Goal: Information Seeking & Learning: Find specific fact

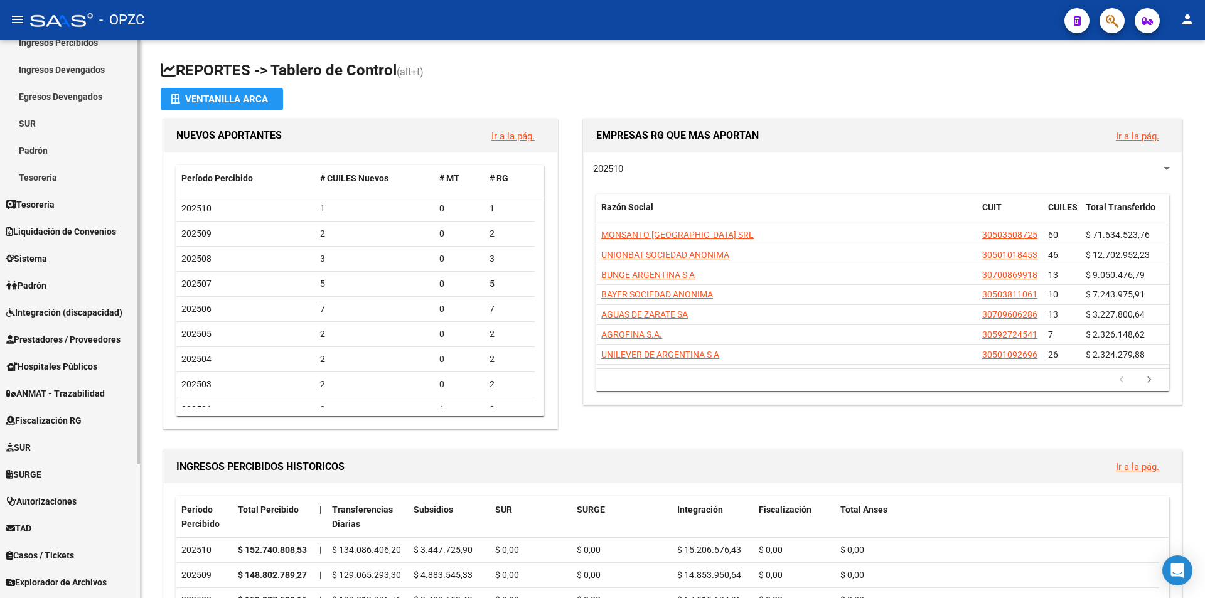
scroll to position [125, 0]
click at [73, 284] on link "Padrón" at bounding box center [70, 283] width 140 height 27
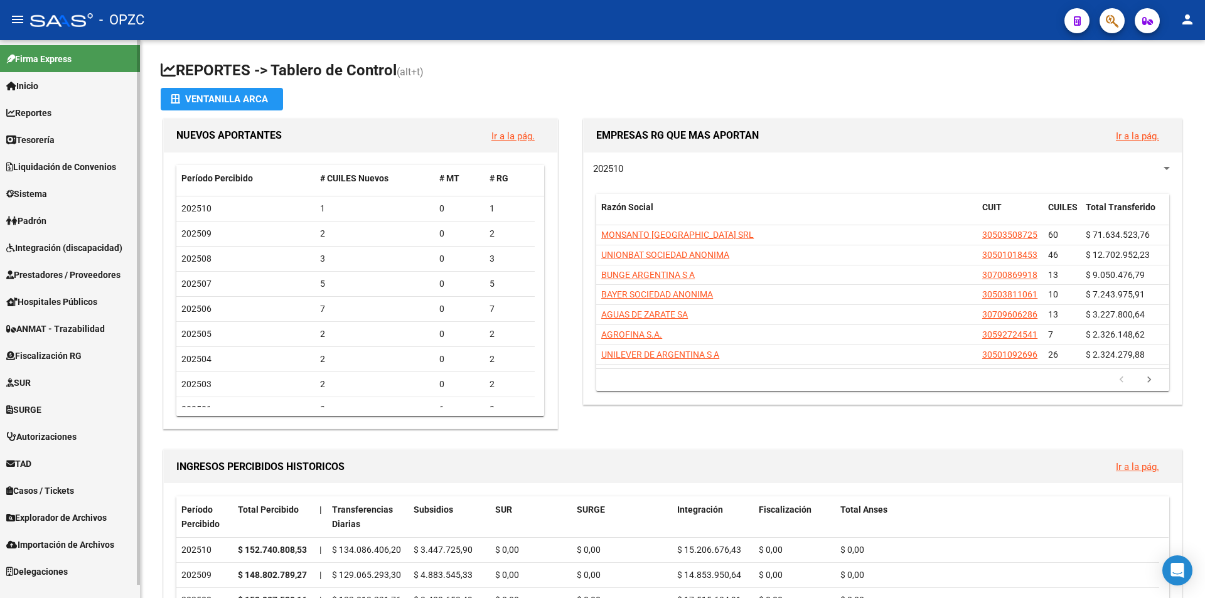
scroll to position [0, 0]
click at [83, 221] on link "Padrón" at bounding box center [70, 220] width 140 height 27
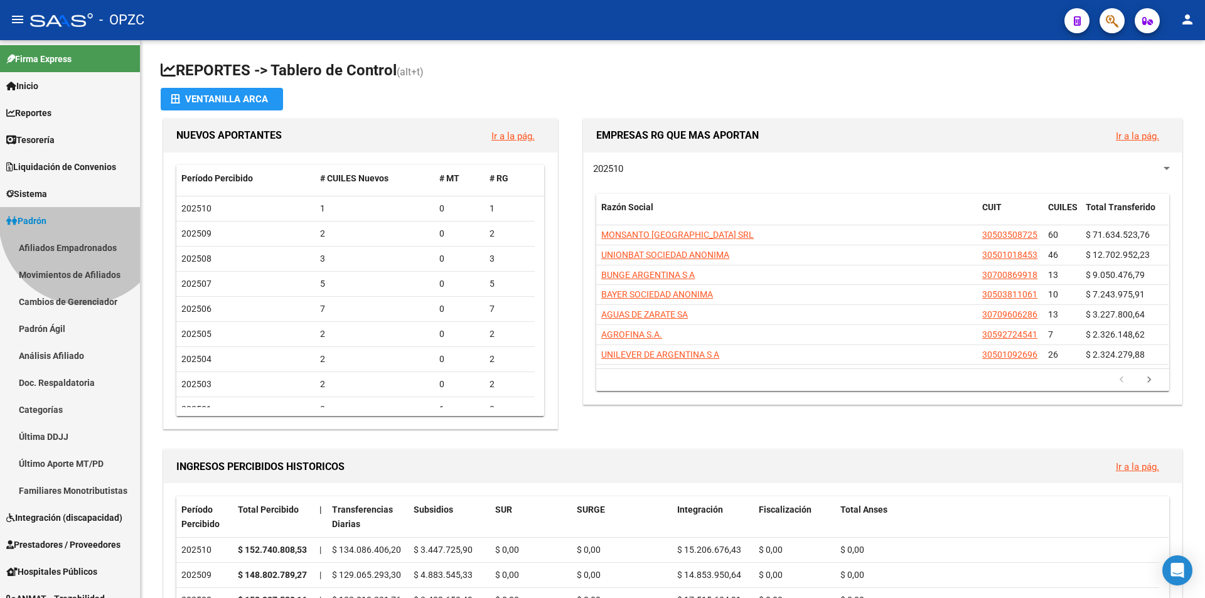
click at [83, 221] on link "Padrón" at bounding box center [70, 220] width 140 height 27
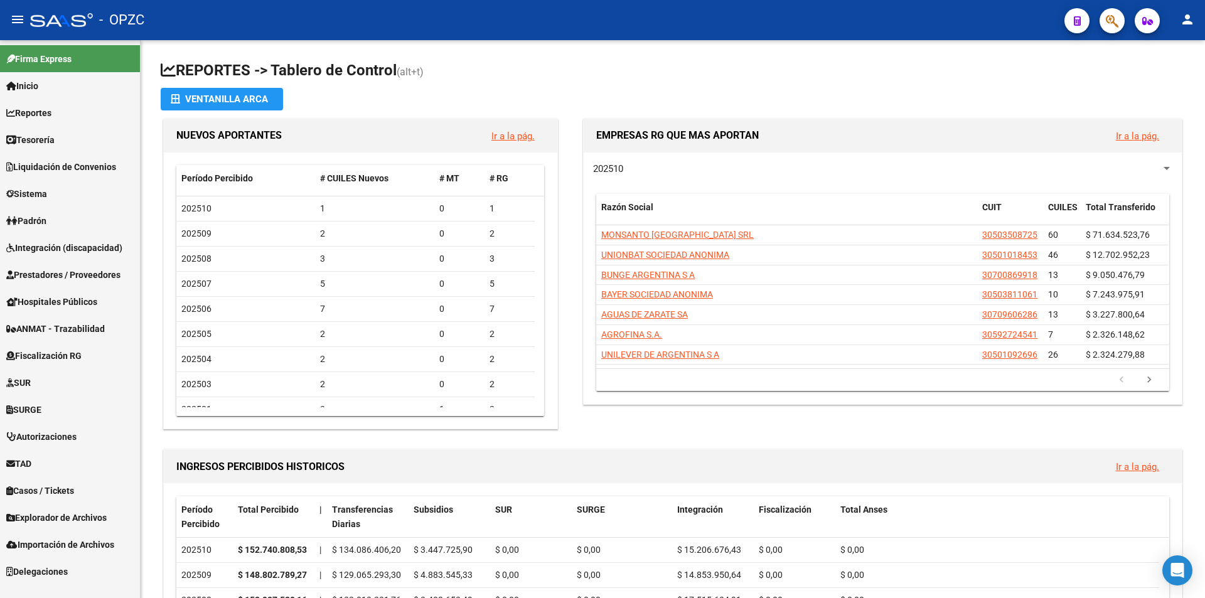
click at [83, 221] on link "Padrón" at bounding box center [70, 220] width 140 height 27
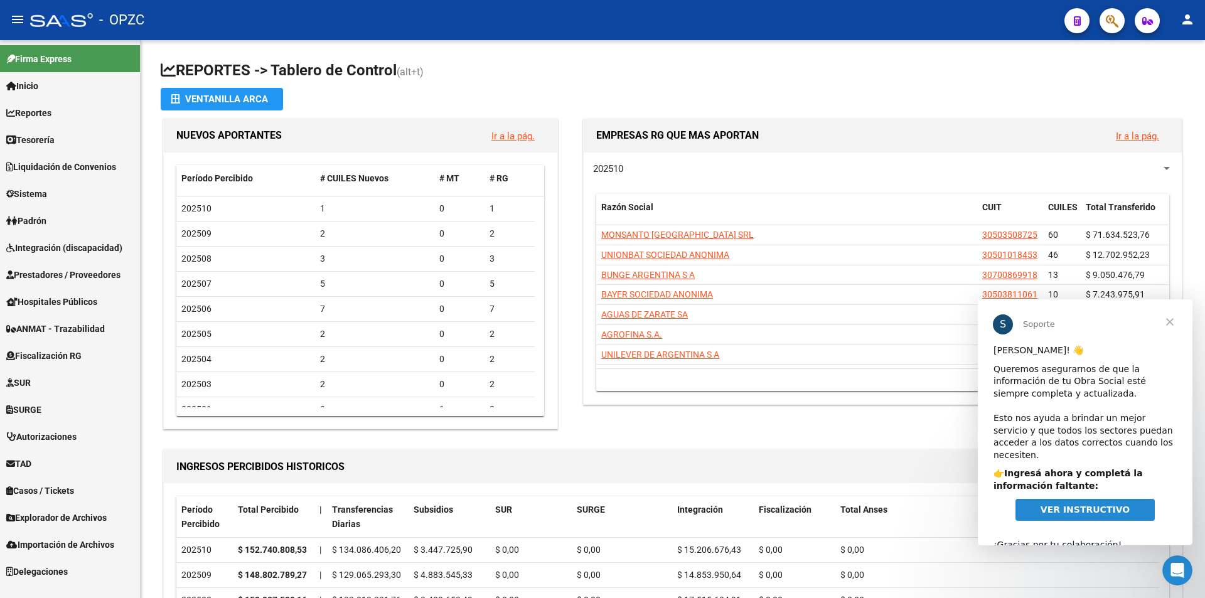
click at [82, 221] on link "Padrón" at bounding box center [70, 220] width 140 height 27
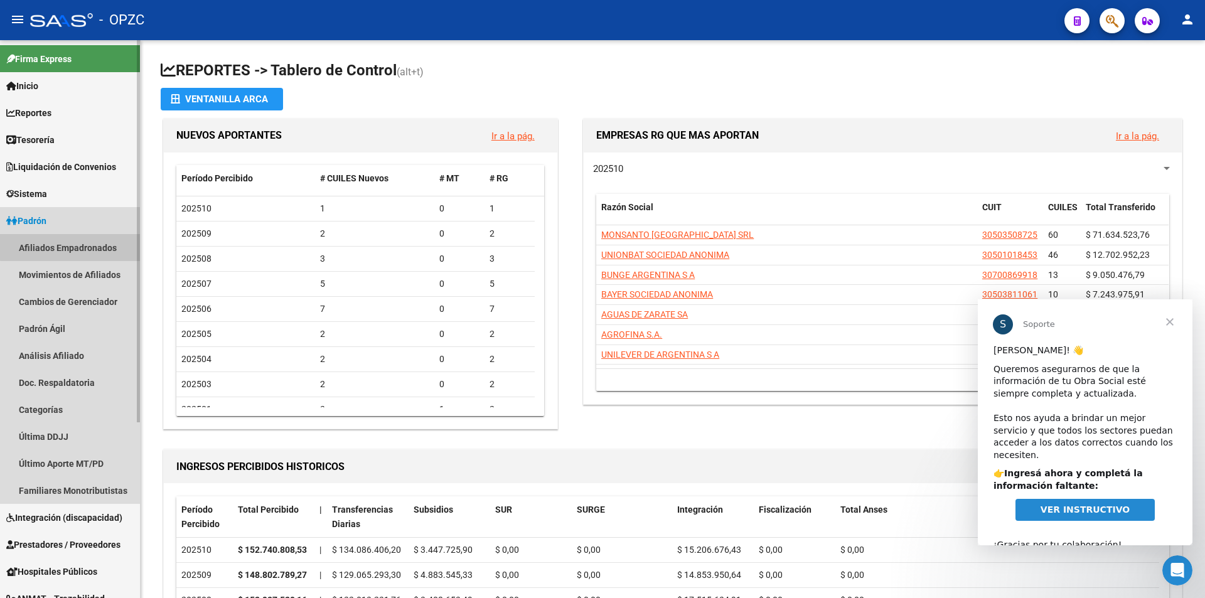
click at [80, 240] on link "Afiliados Empadronados" at bounding box center [70, 247] width 140 height 27
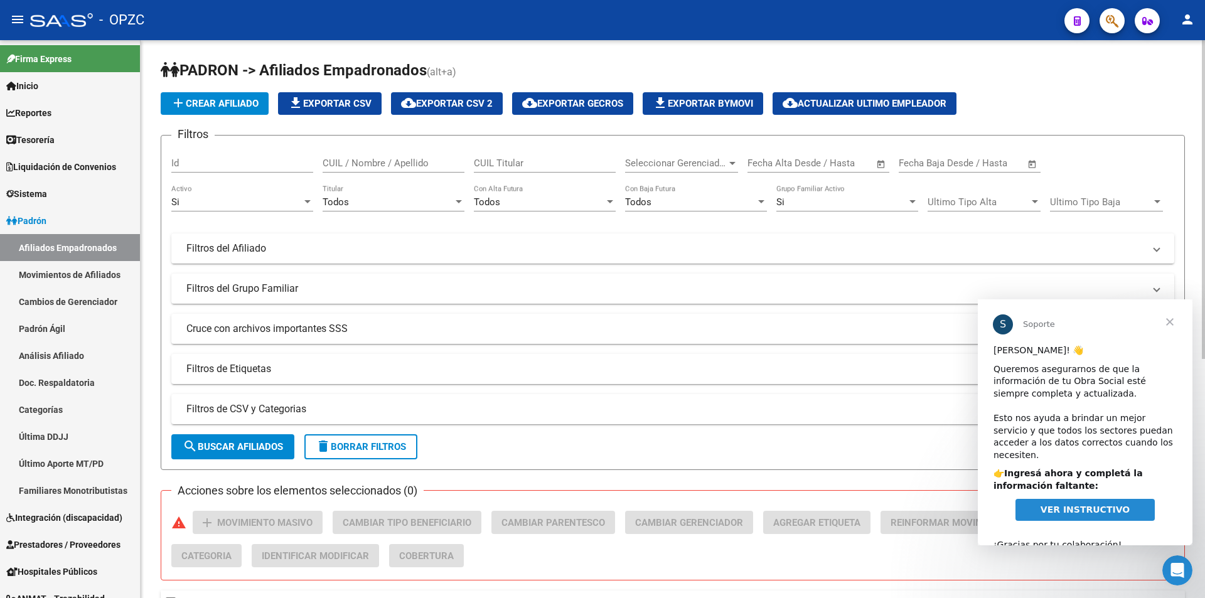
click at [408, 160] on input "CUIL / Nombre / Apellido" at bounding box center [394, 162] width 142 height 11
click at [274, 436] on button "search Buscar Afiliados" at bounding box center [232, 446] width 123 height 25
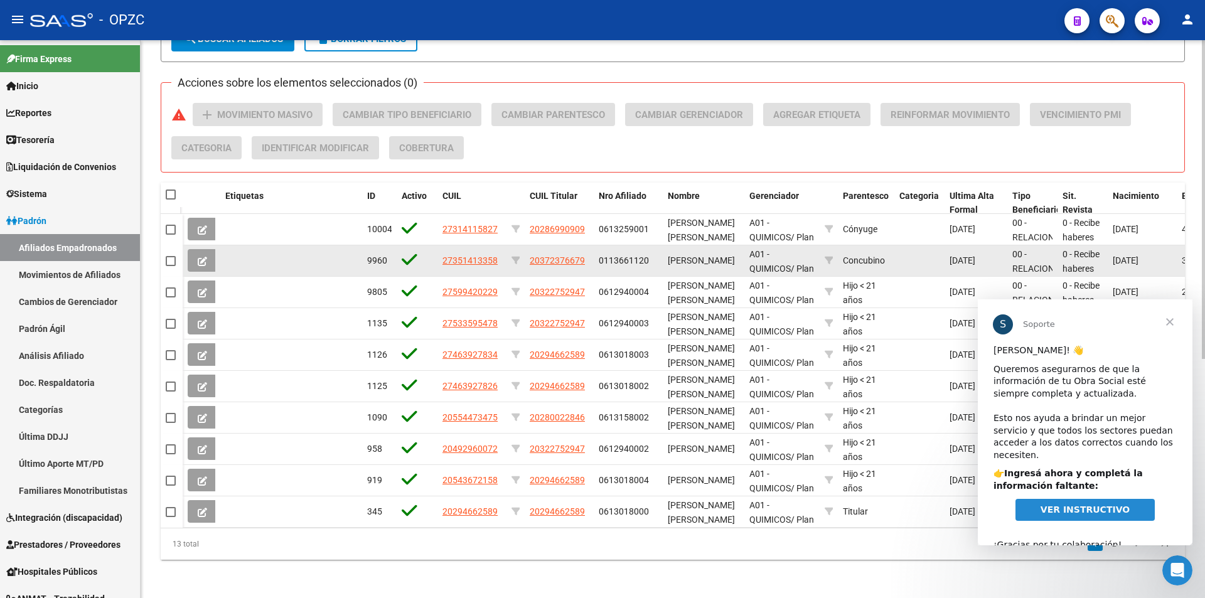
scroll to position [419, 0]
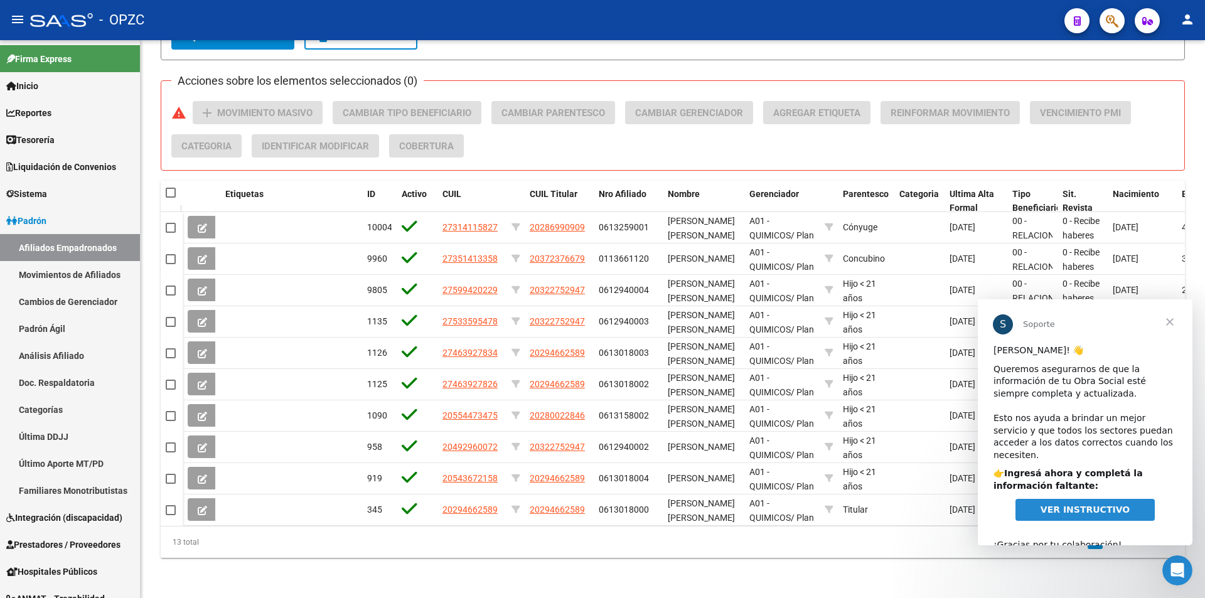
click at [1171, 321] on span "Cerrar" at bounding box center [1169, 321] width 45 height 45
click at [1171, 321] on datatable-body-cell "[DATE]" at bounding box center [1141, 321] width 69 height 31
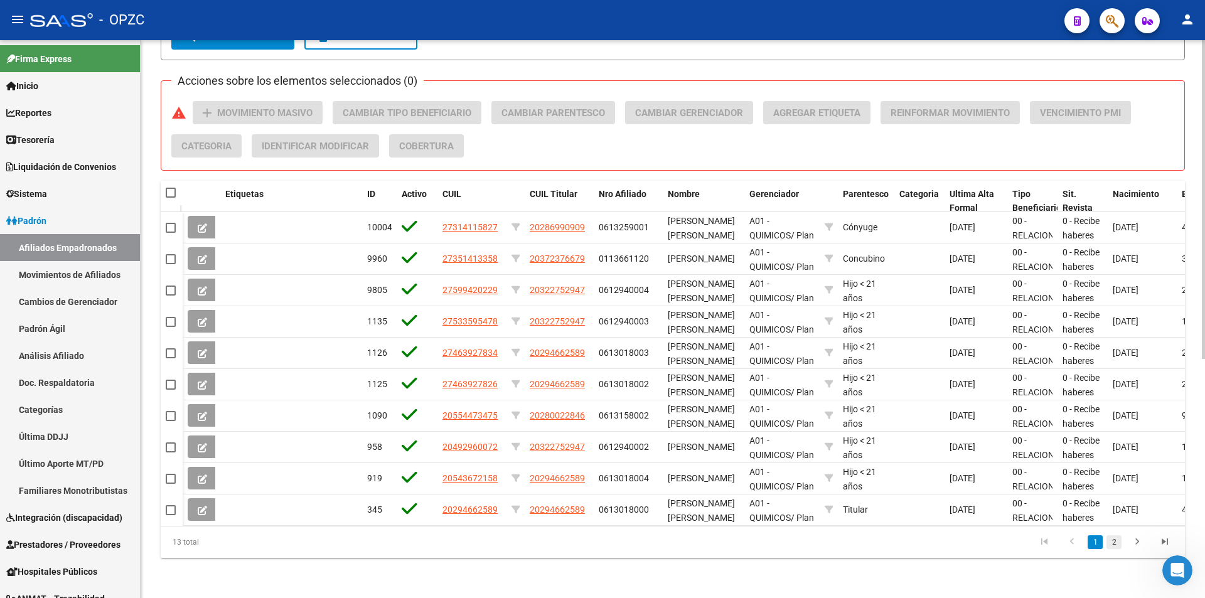
click at [1113, 541] on link "2" at bounding box center [1113, 542] width 15 height 14
click at [1114, 540] on div "13 total 1 2" at bounding box center [673, 541] width 1024 height 31
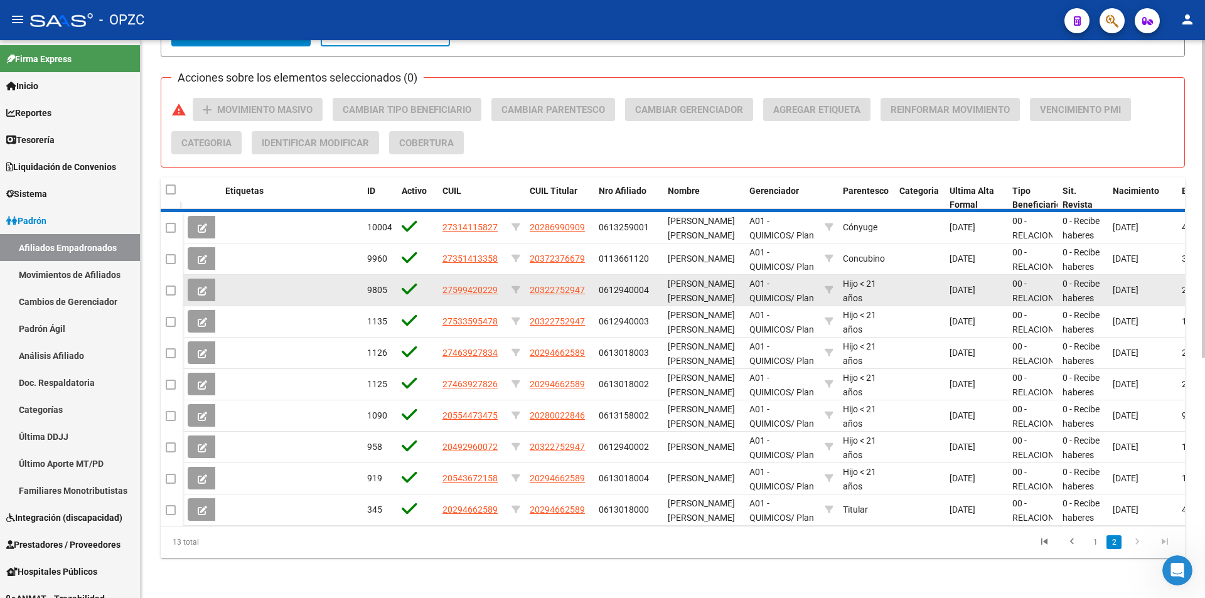
scroll to position [200, 0]
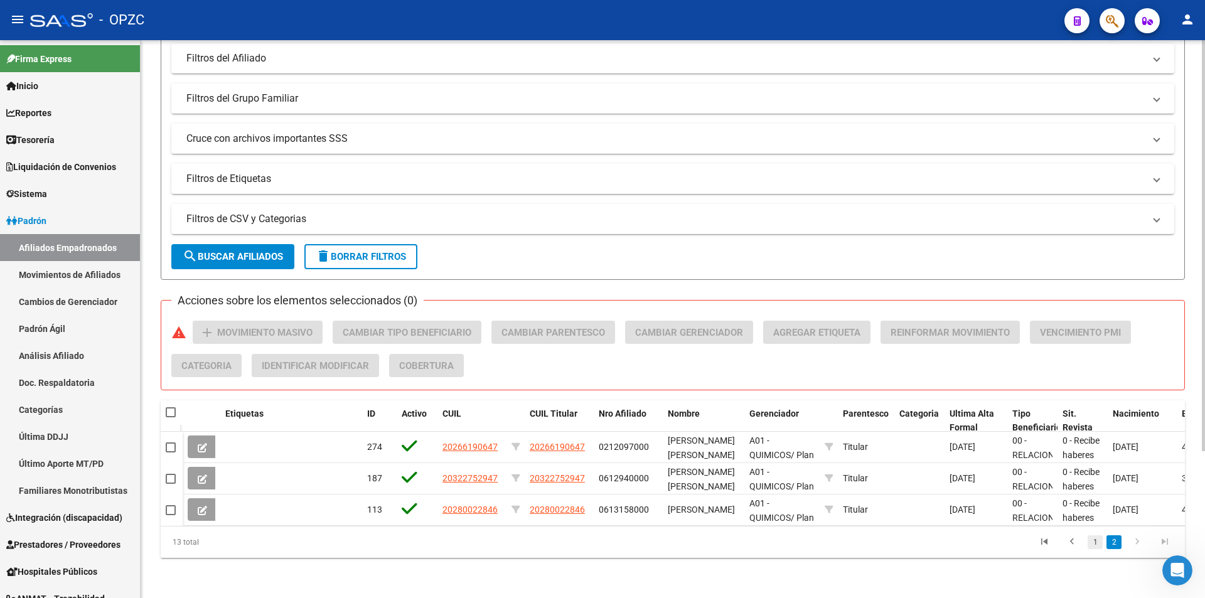
click at [1094, 538] on link "1" at bounding box center [1094, 542] width 15 height 14
click at [1094, 538] on div "13 total 1 2" at bounding box center [673, 541] width 1024 height 31
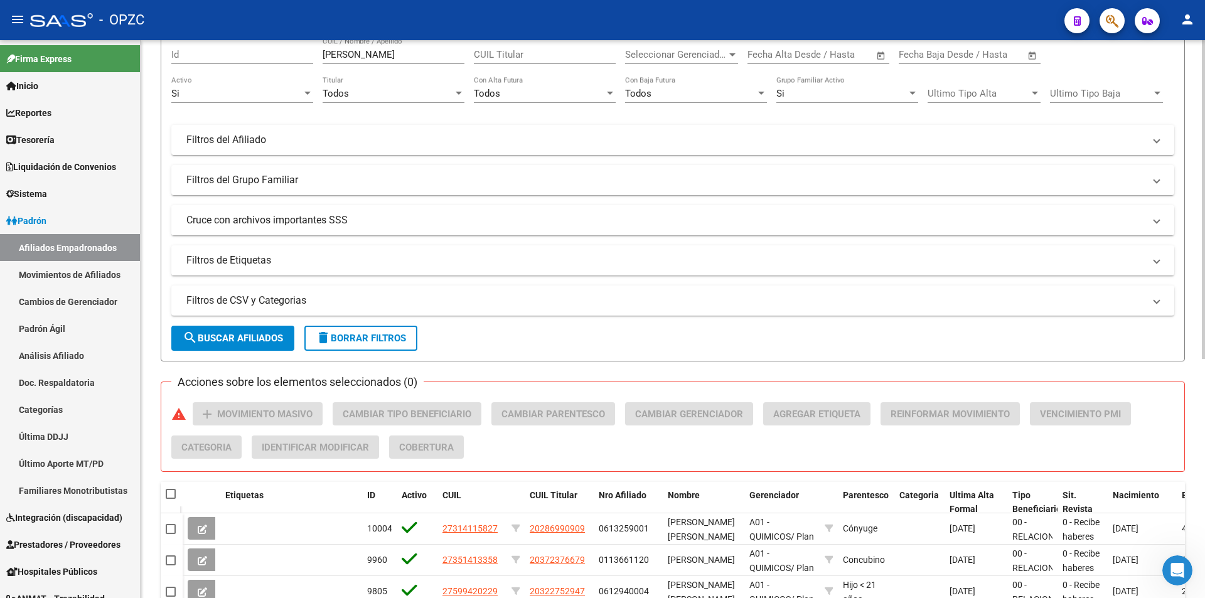
scroll to position [0, 0]
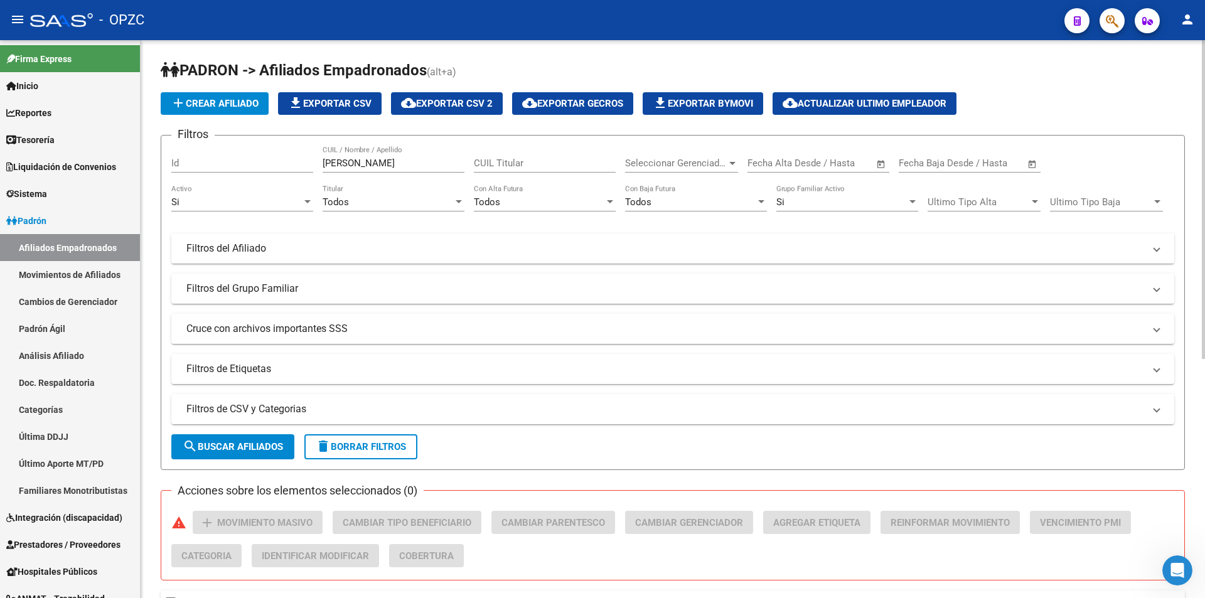
click at [301, 197] on div "Si" at bounding box center [236, 201] width 131 height 11
click at [301, 198] on div "Si" at bounding box center [236, 201] width 131 height 11
click at [301, 201] on div "Si" at bounding box center [236, 201] width 131 height 11
click at [305, 206] on div at bounding box center [307, 202] width 11 height 10
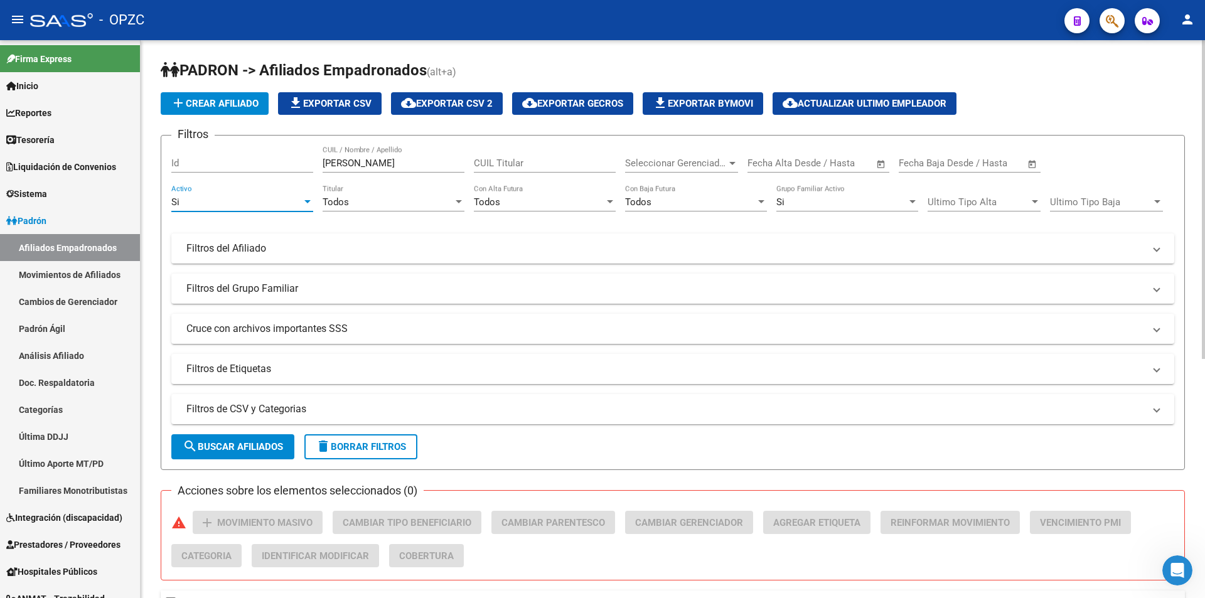
click at [306, 207] on div "Si" at bounding box center [242, 201] width 142 height 11
click at [302, 203] on div at bounding box center [307, 202] width 11 height 10
click at [307, 206] on div at bounding box center [307, 202] width 11 height 10
click at [307, 206] on body "menu - OPZC person Firma Express Inicio Calendario SSS Instructivos Contacto OS…" at bounding box center [602, 299] width 1205 height 598
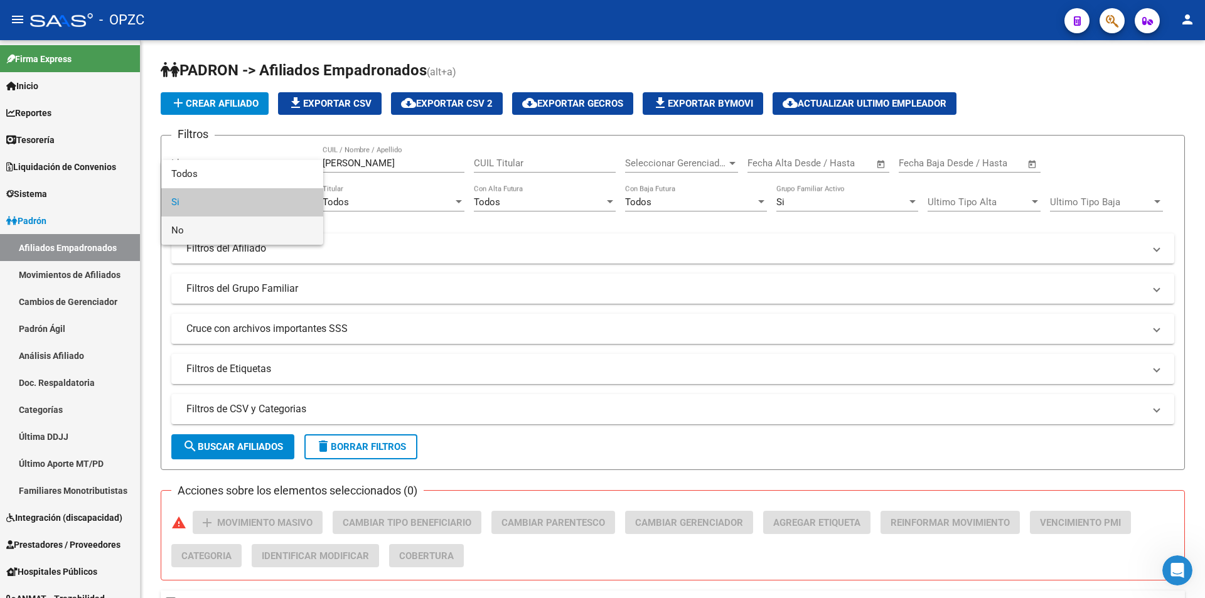
click at [299, 230] on span "No" at bounding box center [242, 230] width 142 height 28
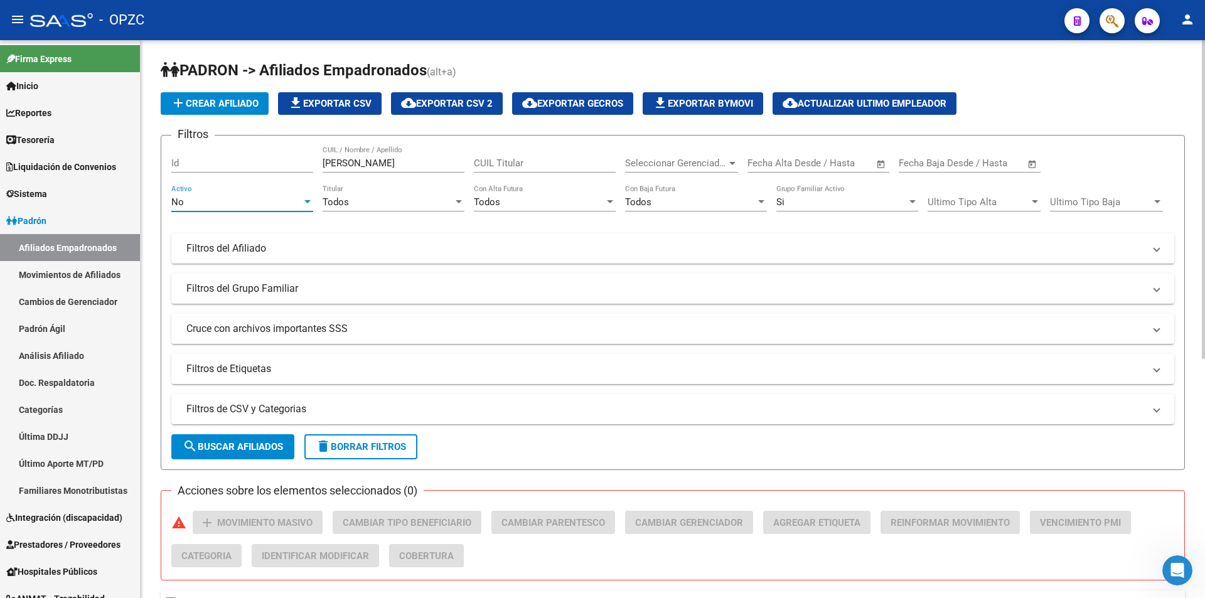
click at [276, 445] on span "search Buscar Afiliados" at bounding box center [233, 446] width 100 height 11
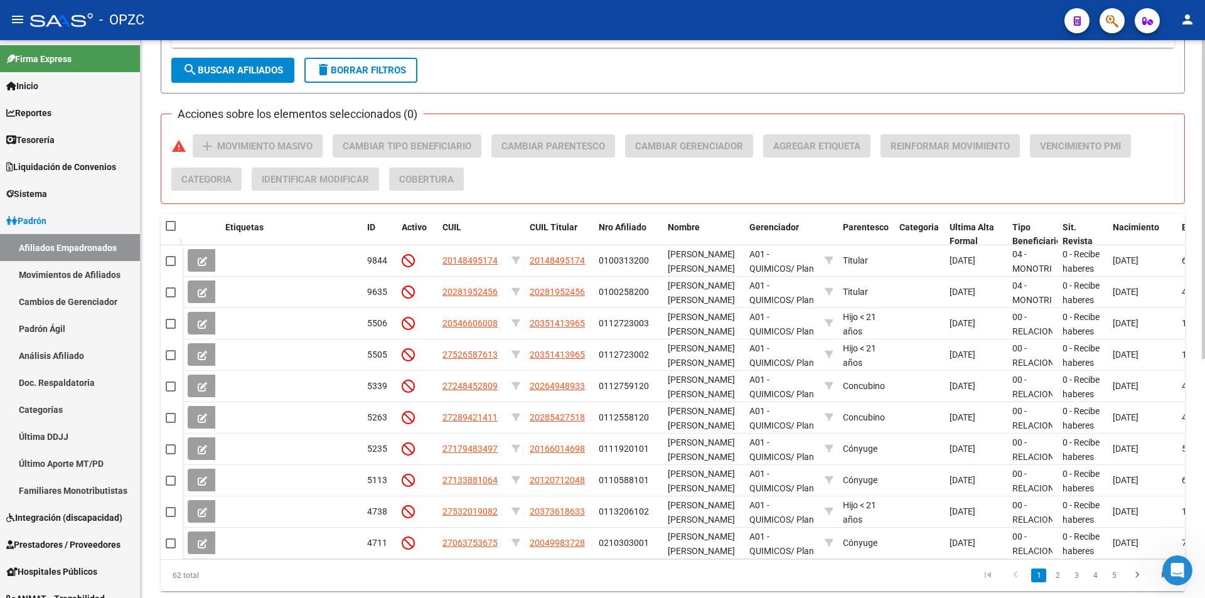
scroll to position [419, 0]
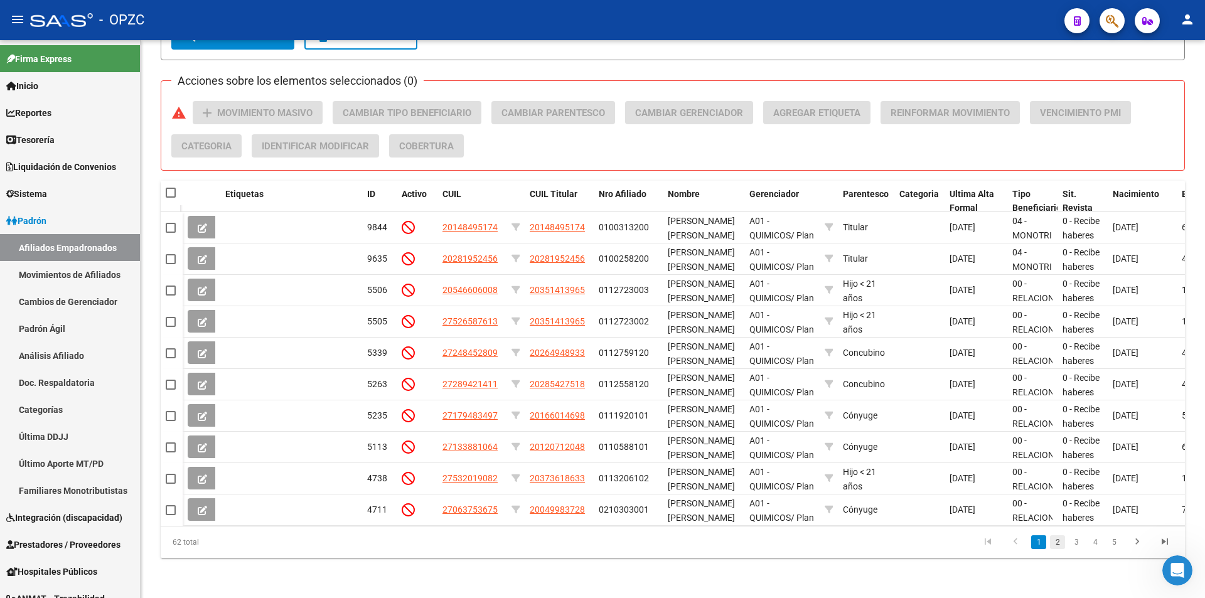
click at [1057, 543] on link "2" at bounding box center [1057, 542] width 15 height 14
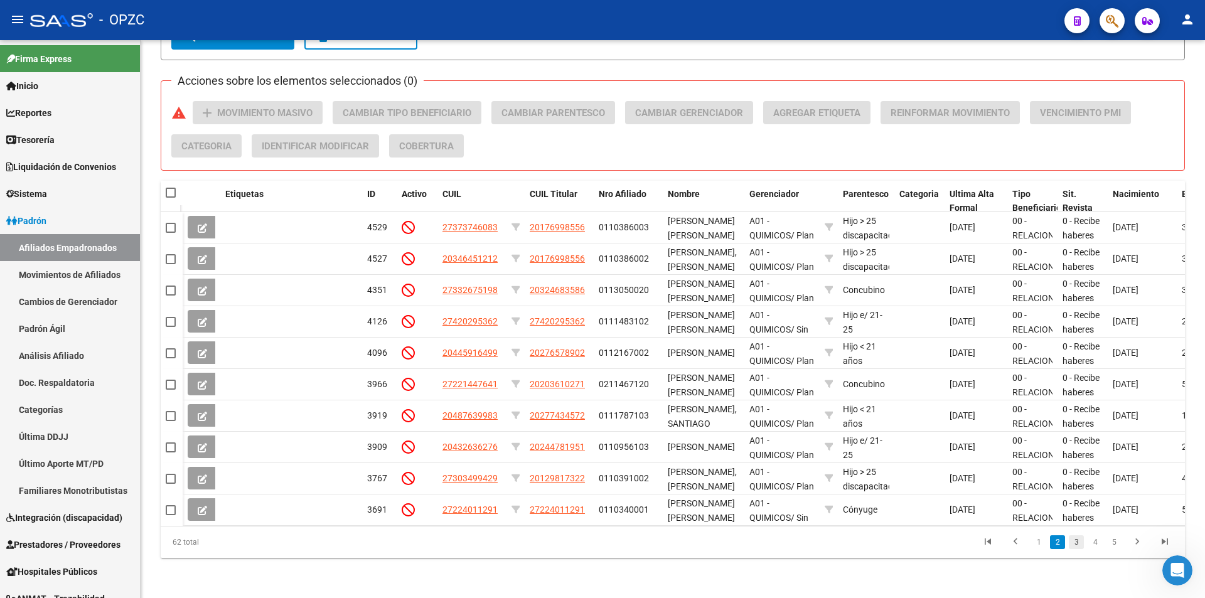
click at [1076, 542] on link "3" at bounding box center [1076, 542] width 15 height 14
click at [1076, 542] on div "62 total 1 2 3 4 5" at bounding box center [673, 541] width 1024 height 31
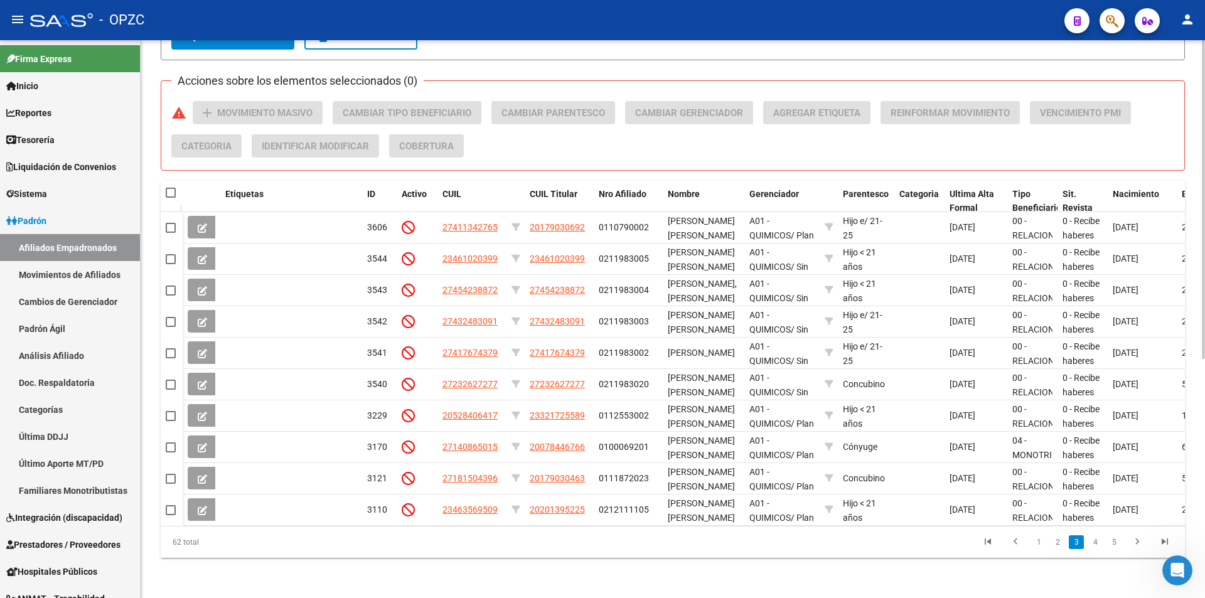
click at [1088, 558] on div "PADRON -> Afiliados Empadronados (alt+a) add Crear Afiliado file_download Expor…" at bounding box center [673, 114] width 1064 height 968
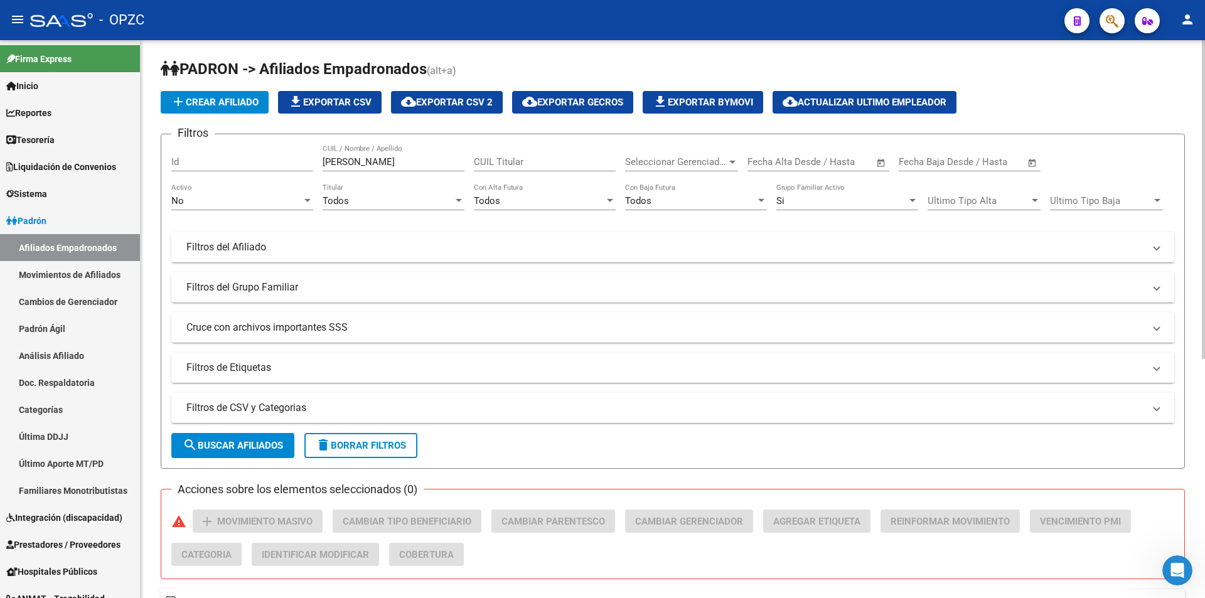
scroll to position [0, 0]
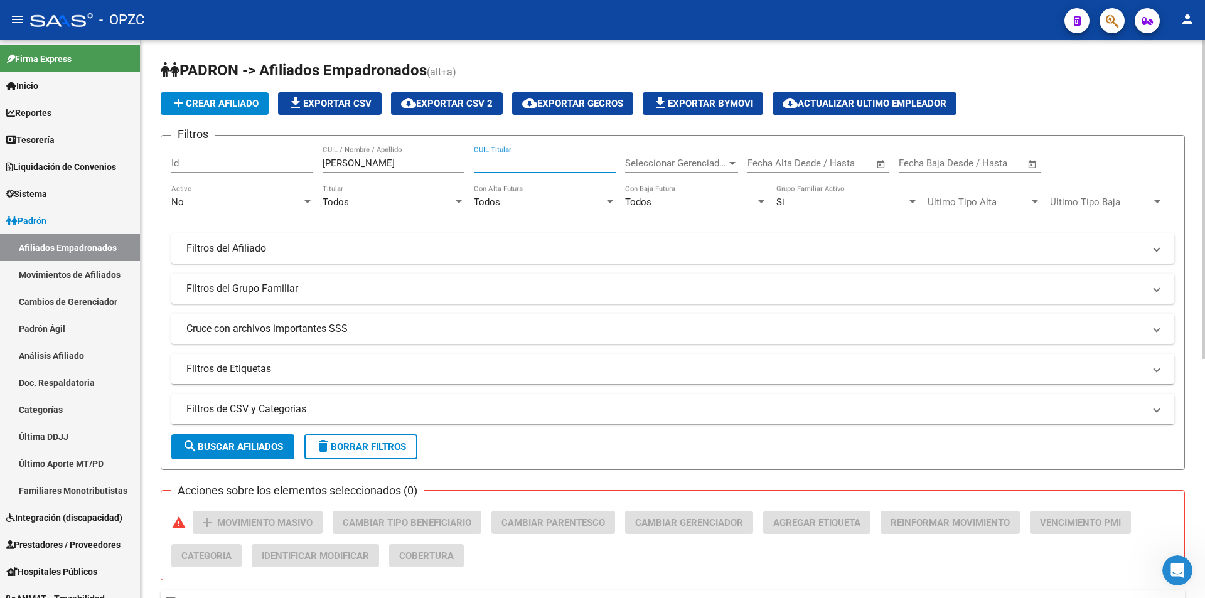
click at [499, 164] on input "CUIL Titular" at bounding box center [545, 162] width 142 height 11
click at [445, 163] on input "[PERSON_NAME]" at bounding box center [394, 162] width 142 height 11
click at [444, 163] on input "[PERSON_NAME]" at bounding box center [394, 162] width 142 height 11
type input "20306975251"
click at [234, 452] on span "search Buscar Afiliados" at bounding box center [233, 446] width 100 height 11
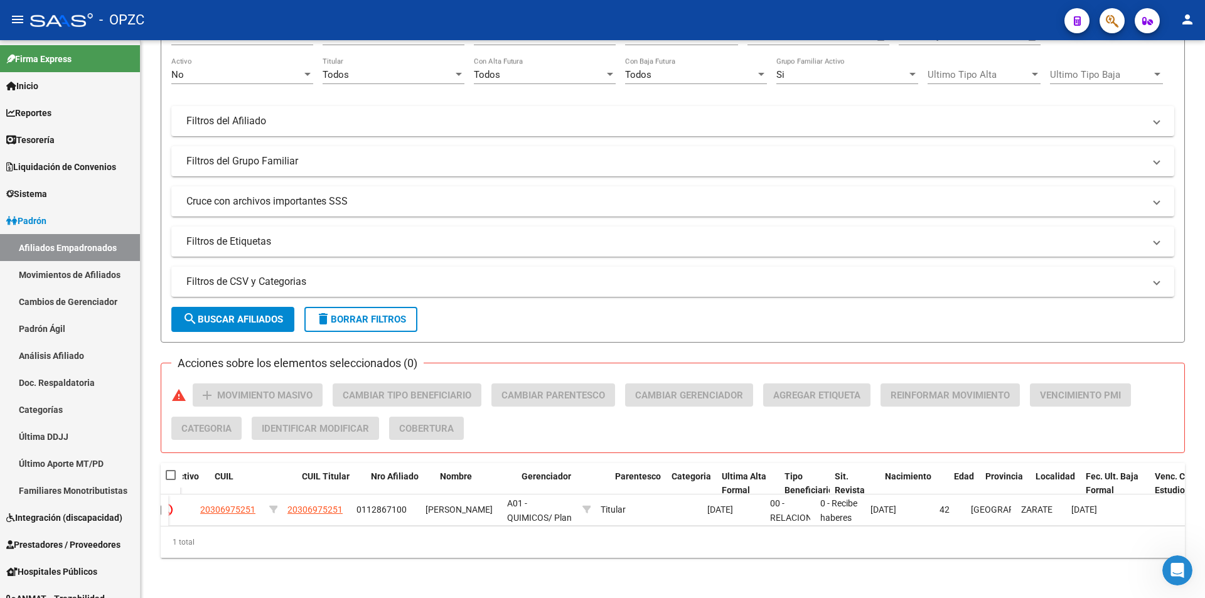
scroll to position [0, 255]
